Goal: Navigation & Orientation: Find specific page/section

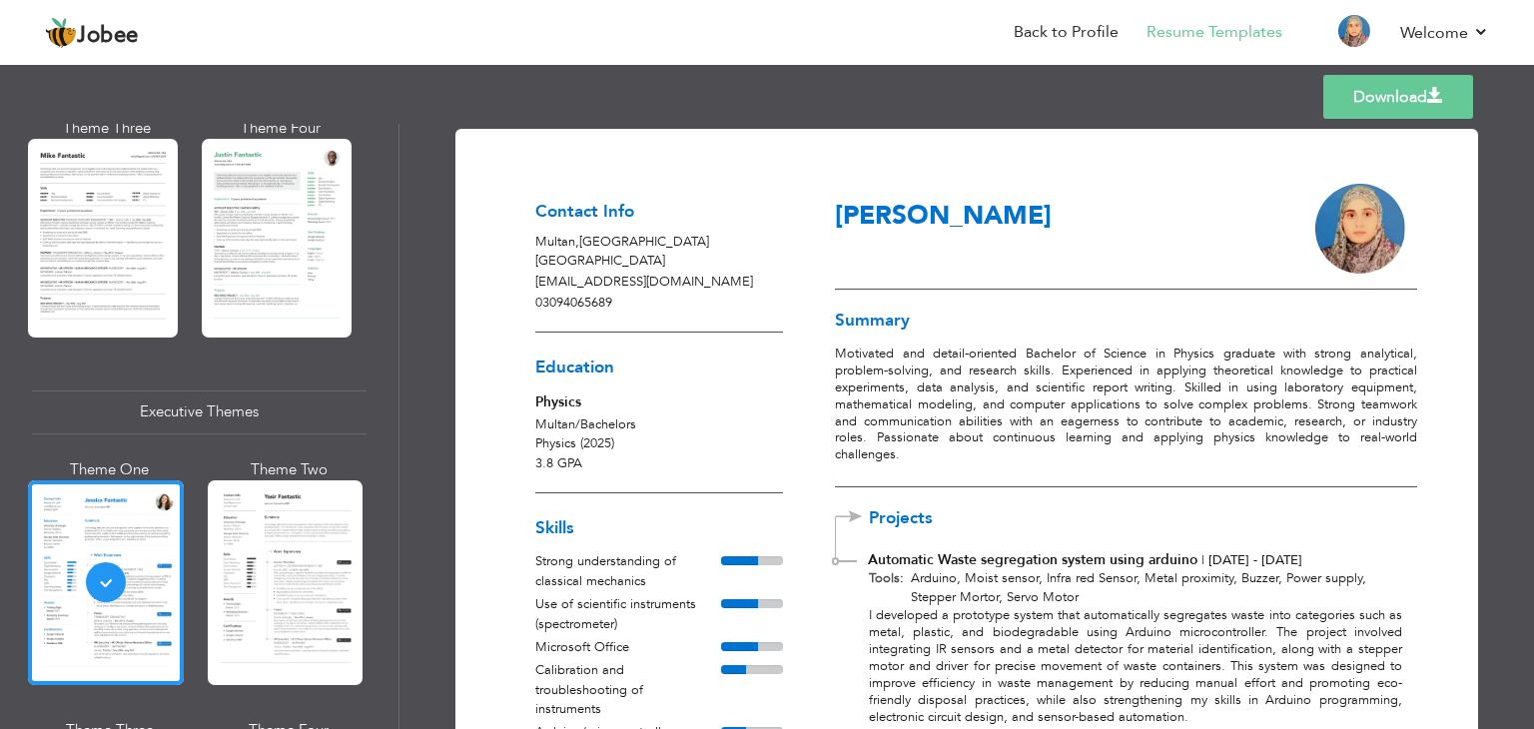
scroll to position [282, 0]
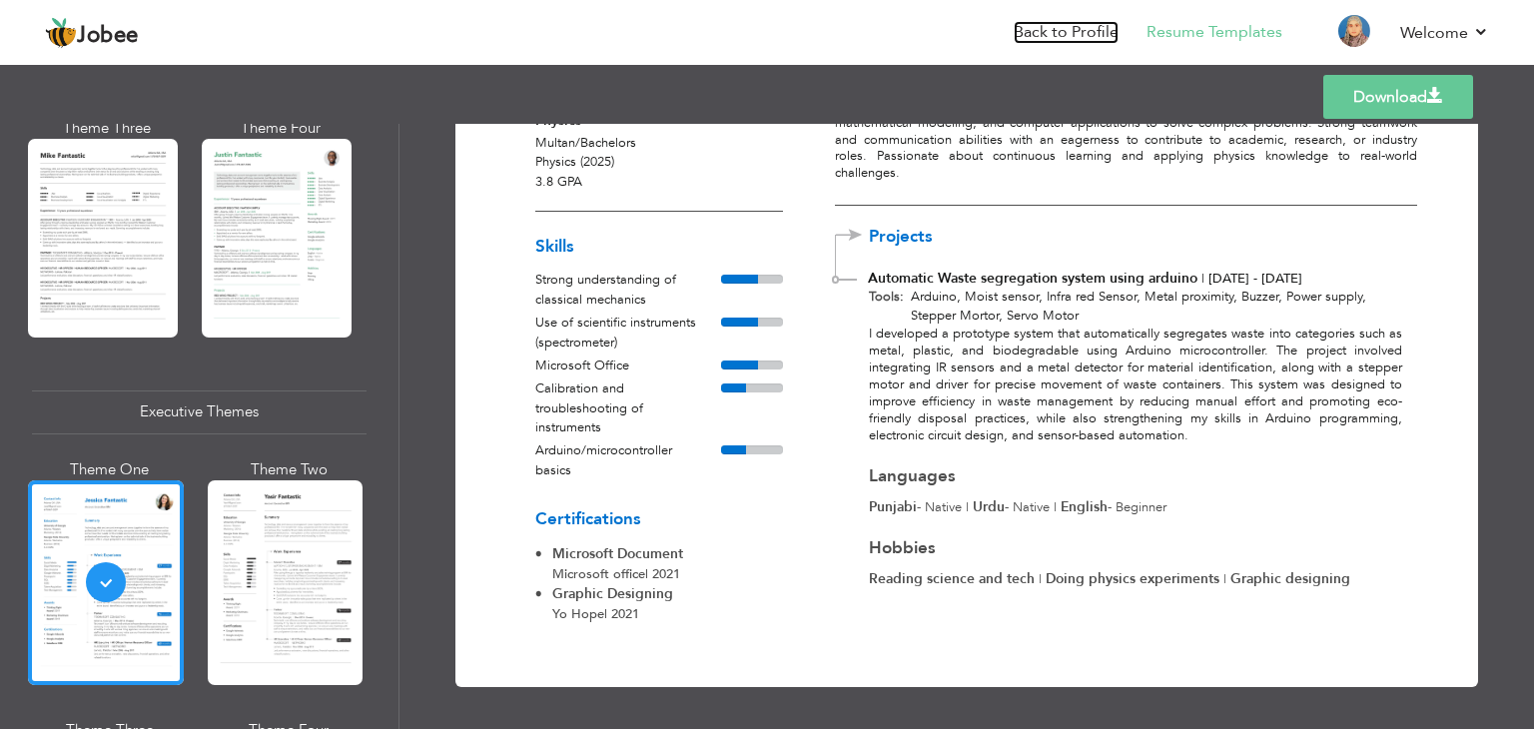
click at [1083, 33] on link "Back to Profile" at bounding box center [1066, 32] width 105 height 23
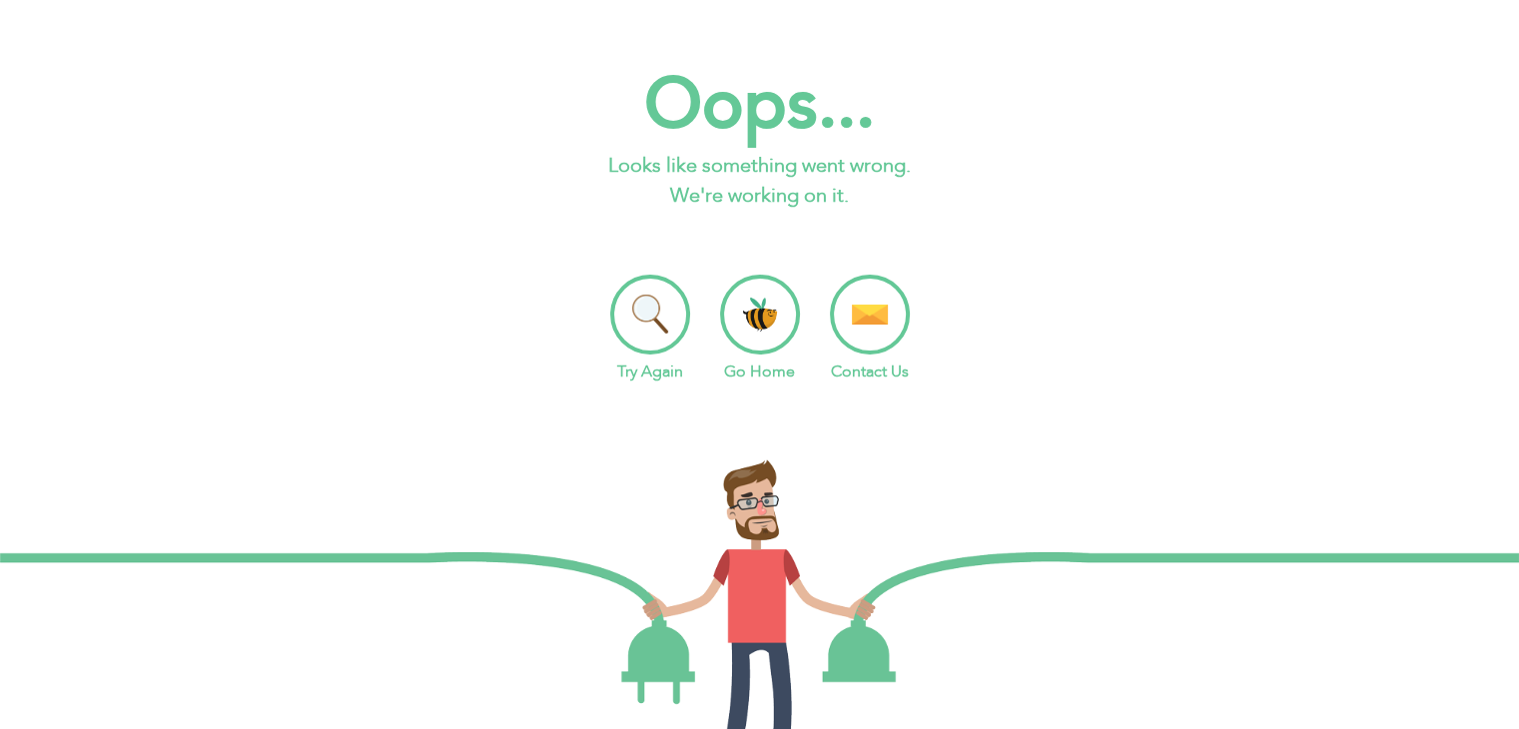
click at [759, 300] on li "Go Home" at bounding box center [760, 329] width 80 height 109
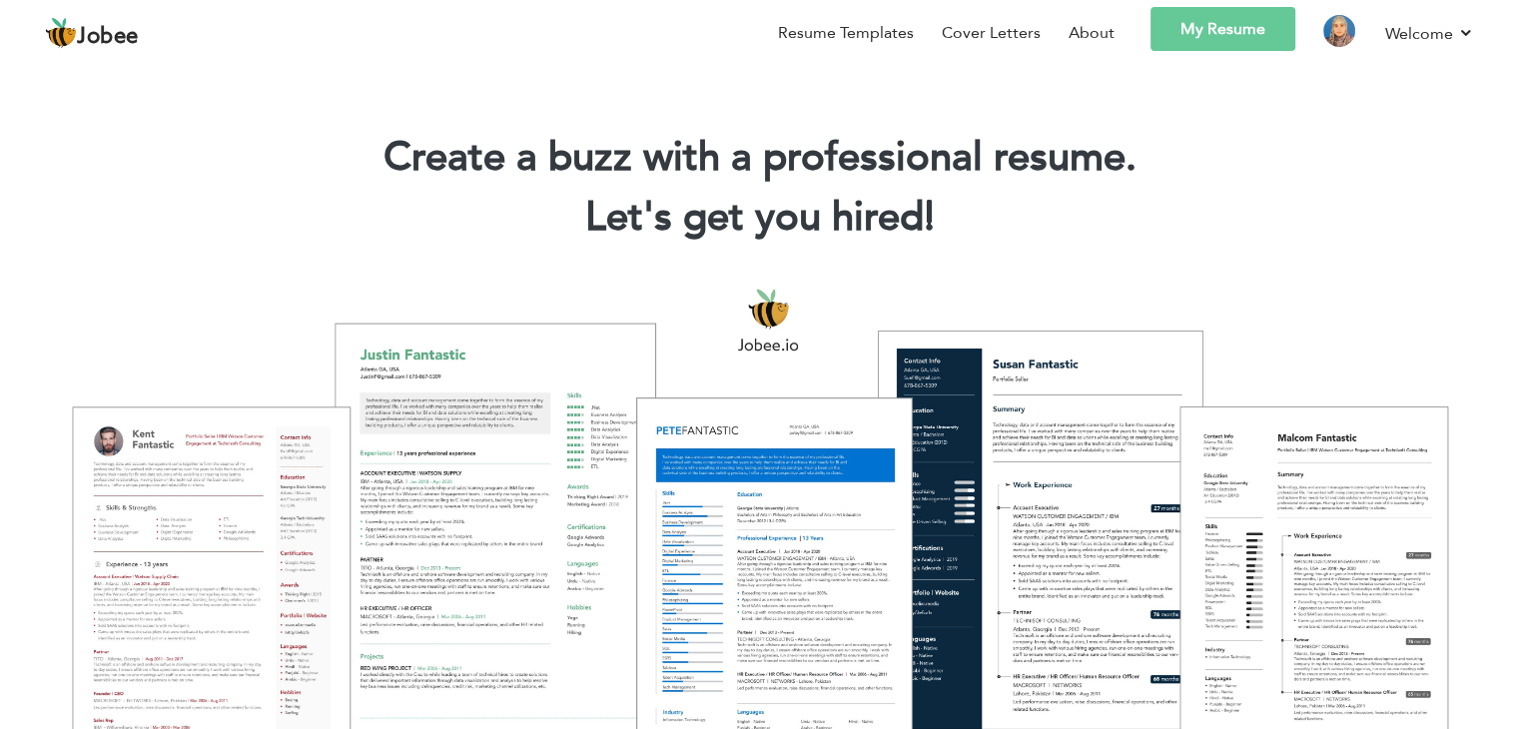
click at [1371, 248] on div "Create a buzz with a professional resume. Let's get you hired! |" at bounding box center [759, 192] width 1489 height 120
click at [1251, 19] on link "My Resume" at bounding box center [1223, 29] width 145 height 44
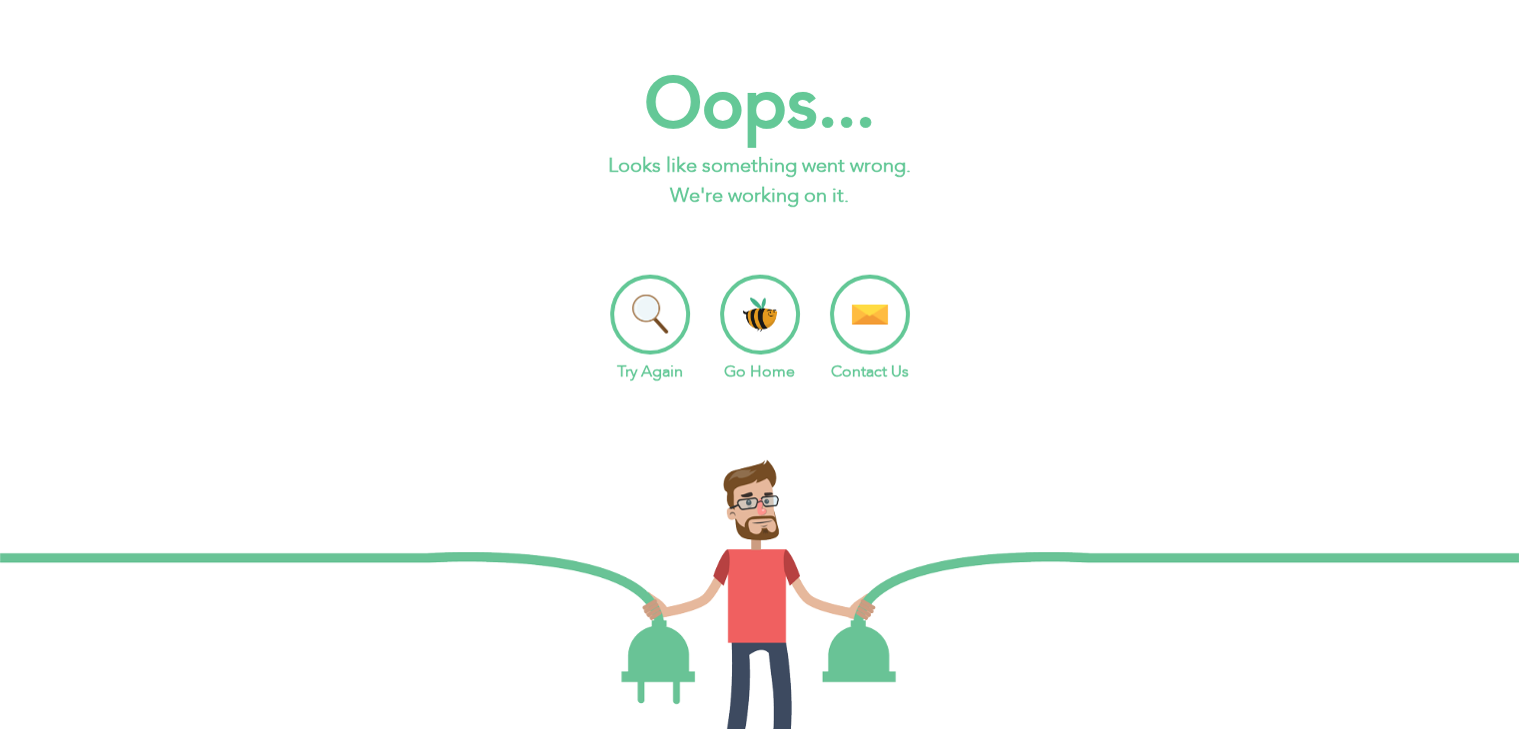
click at [780, 309] on li "Go Home" at bounding box center [760, 329] width 80 height 109
